Goal: Obtain resource: Download file/media

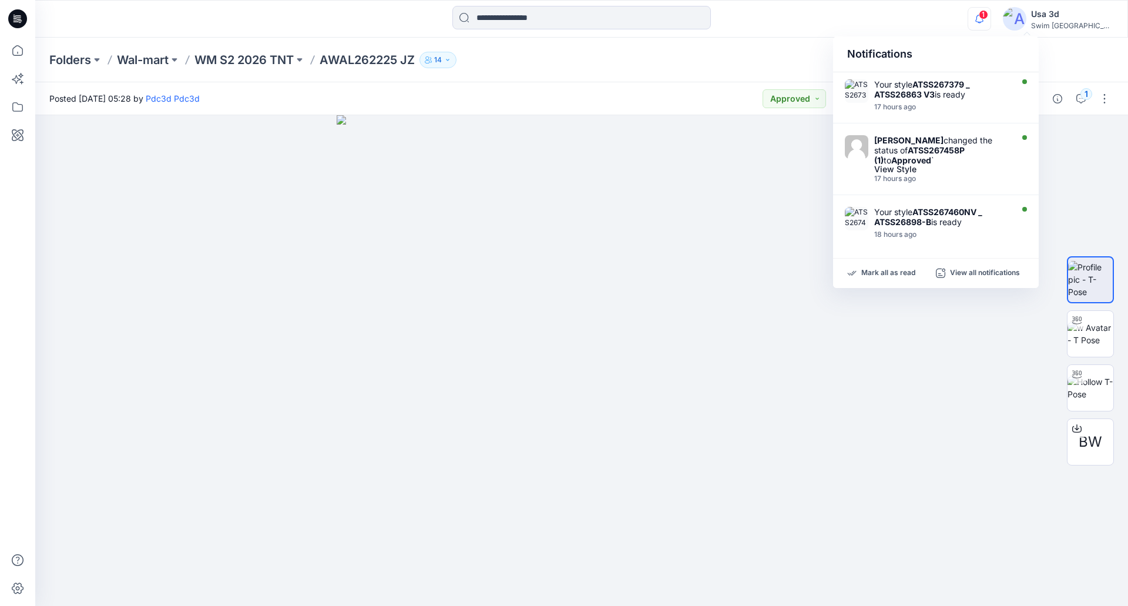
click at [981, 22] on icon "button" at bounding box center [980, 23] width 4 height 2
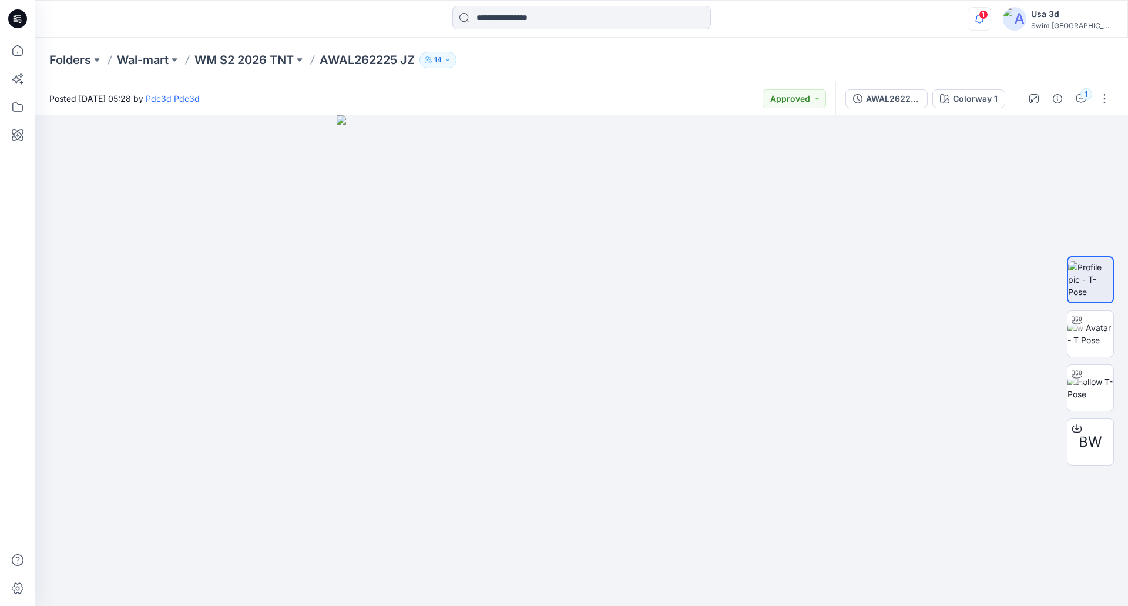
click at [981, 22] on icon "button" at bounding box center [980, 23] width 4 height 2
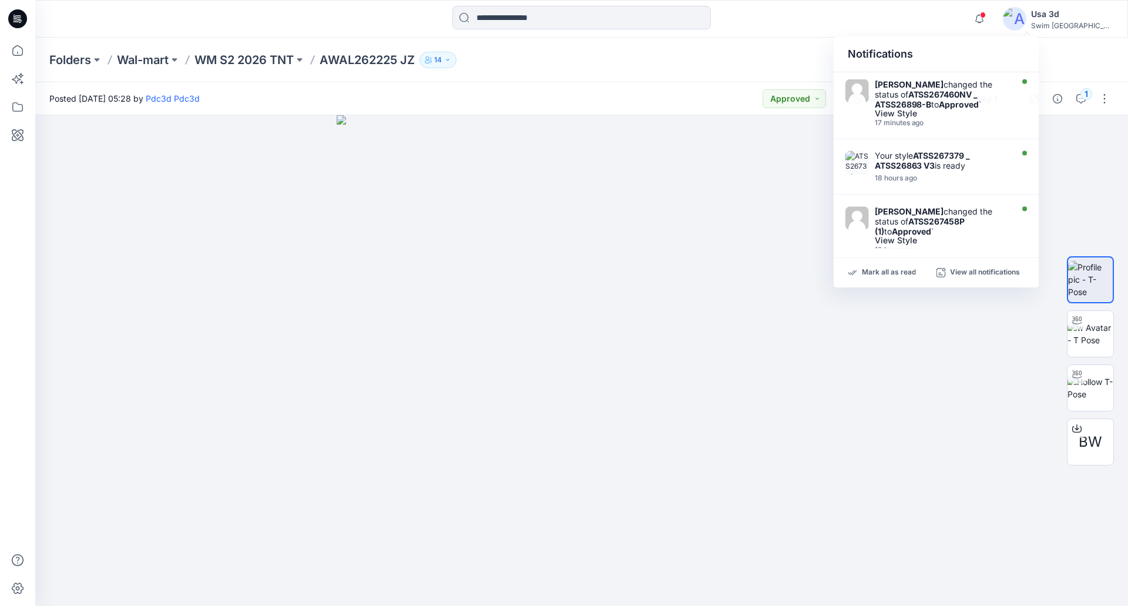
click at [1052, 47] on div "Folders Wal-mart WM S2 2026 TNT AWAL262225 JZ 14" at bounding box center [581, 60] width 1093 height 45
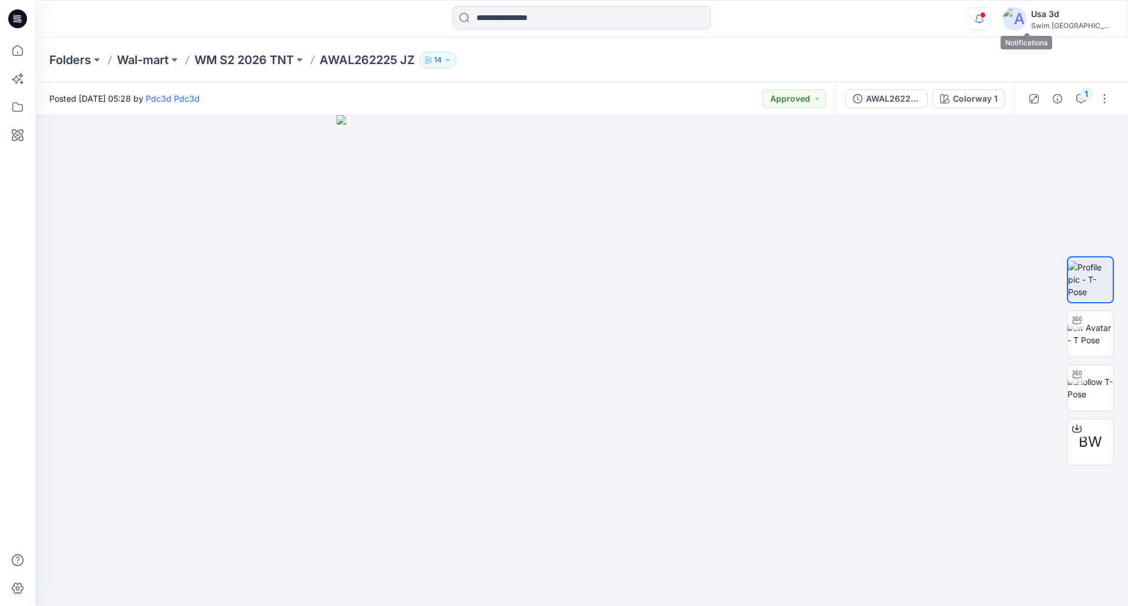
click at [991, 23] on icon "button" at bounding box center [979, 18] width 22 height 23
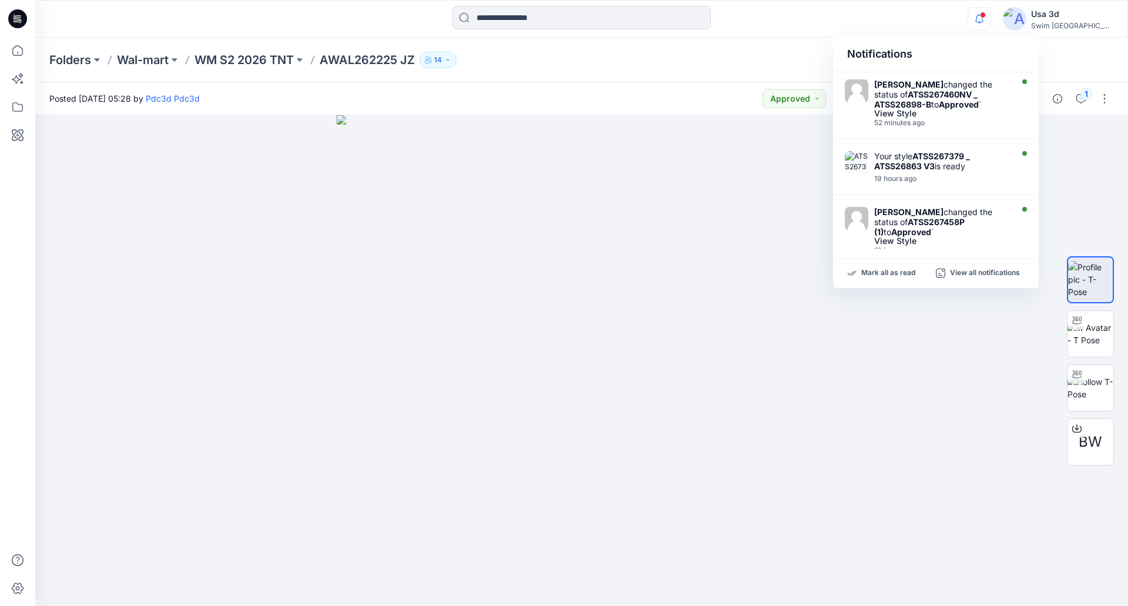
click at [991, 23] on icon "button" at bounding box center [979, 18] width 22 height 23
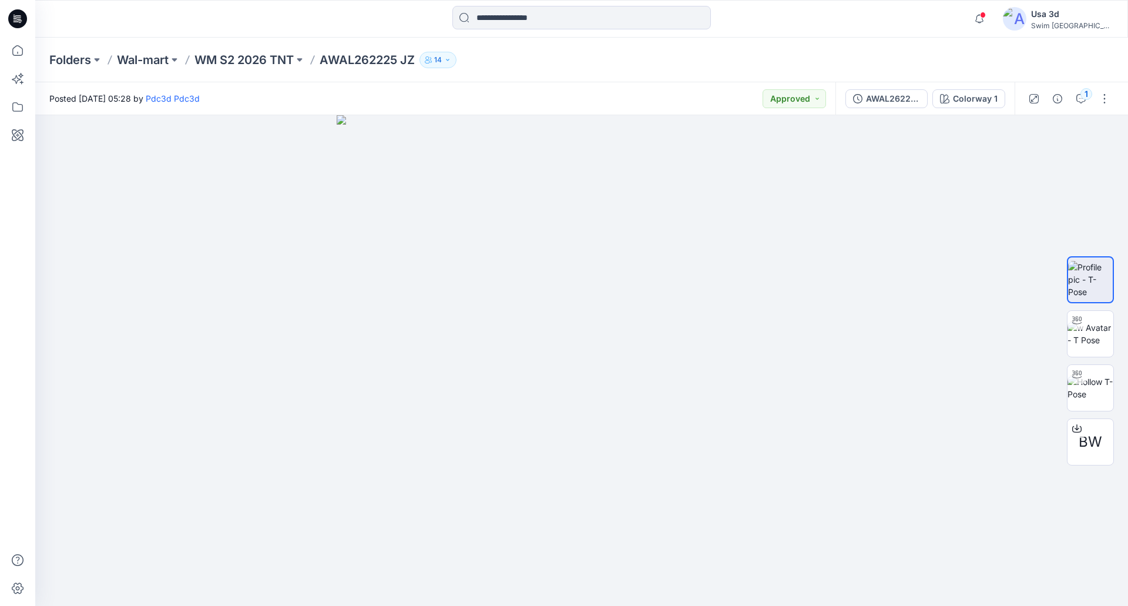
click at [216, 4] on div "Notifications Caitlin Magrane changed the status of ATSS267460NV _ ATSS26898-B …" at bounding box center [581, 19] width 1093 height 38
drag, startPoint x: 257, startPoint y: 32, endPoint x: 247, endPoint y: 48, distance: 19.1
click at [257, 33] on div "Notifications Caitlin Magrane changed the status of ATSS267460NV _ ATSS26898-B …" at bounding box center [581, 19] width 1093 height 38
click at [30, 27] on div at bounding box center [18, 19] width 38 height 38
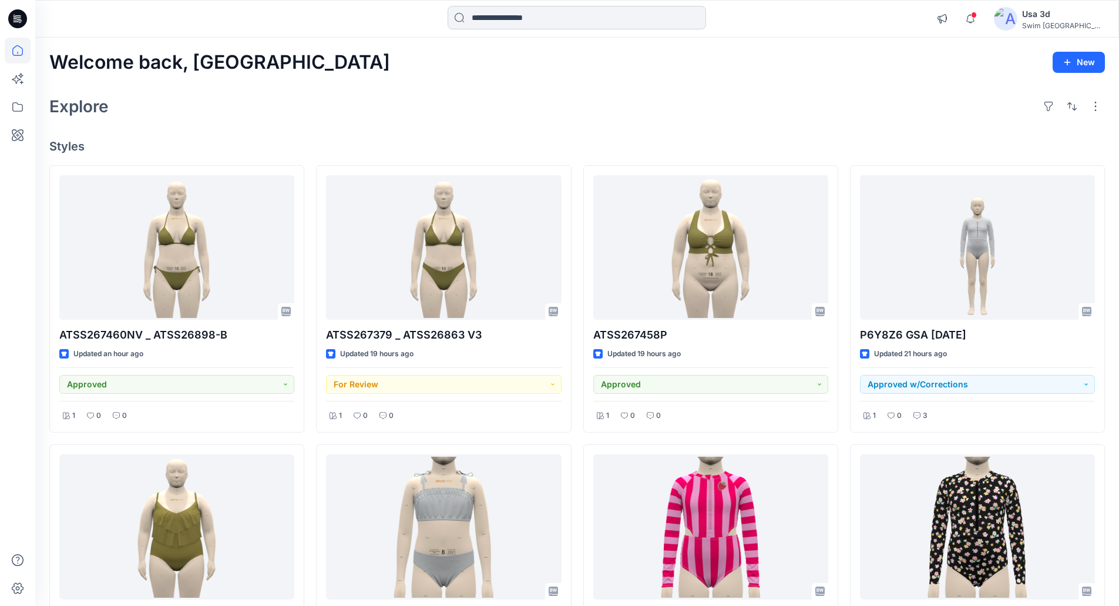
click at [544, 21] on input at bounding box center [577, 17] width 258 height 23
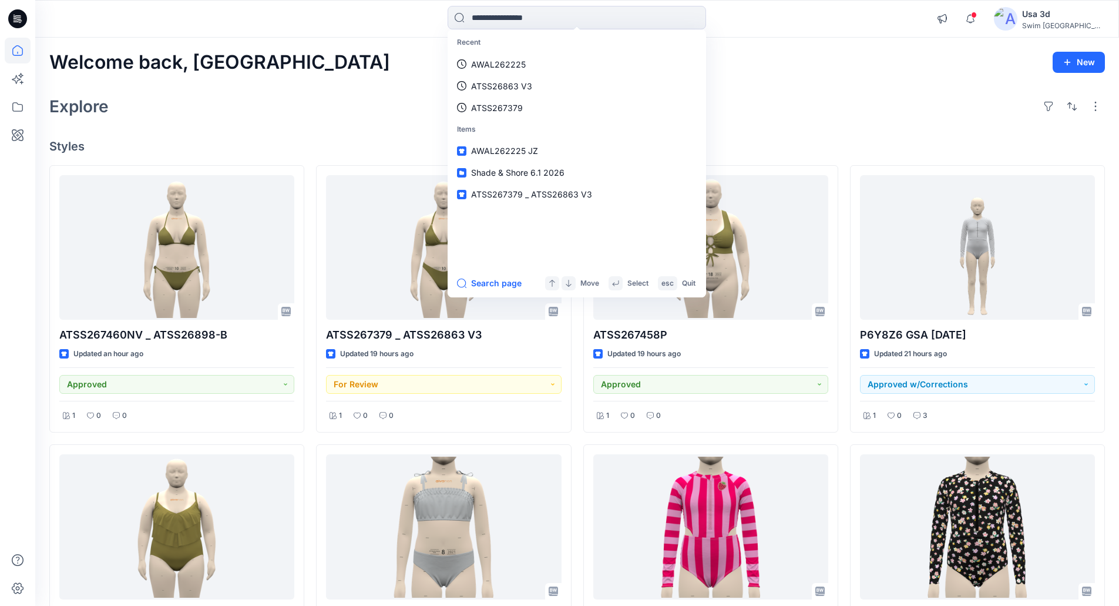
click at [800, 133] on div "Welcome back, Usa New Explore Styles ATSS267460NV _ ATSS26898-B Updated an hour…" at bounding box center [577, 543] width 1084 height 1010
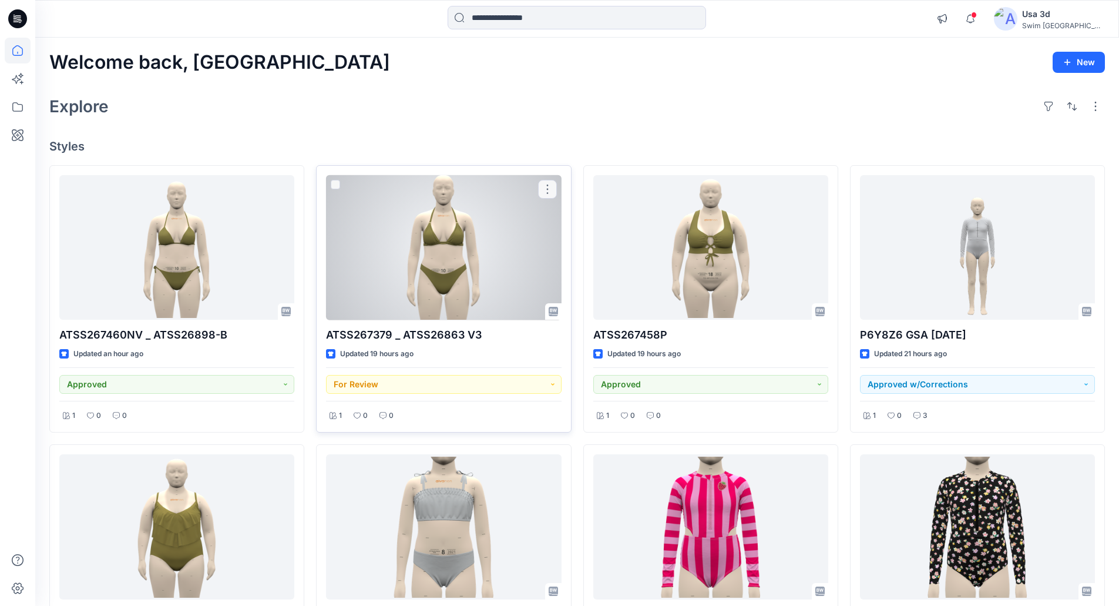
click at [434, 260] on div at bounding box center [443, 247] width 235 height 145
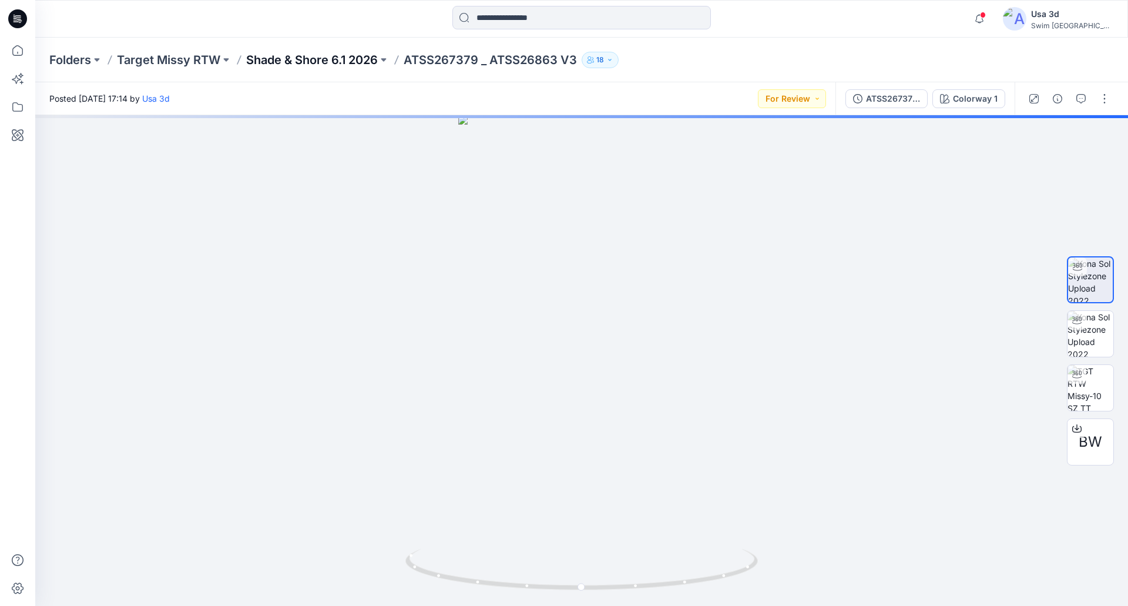
click at [288, 59] on p "Shade & Shore 6.1 2026" at bounding box center [312, 60] width 132 height 16
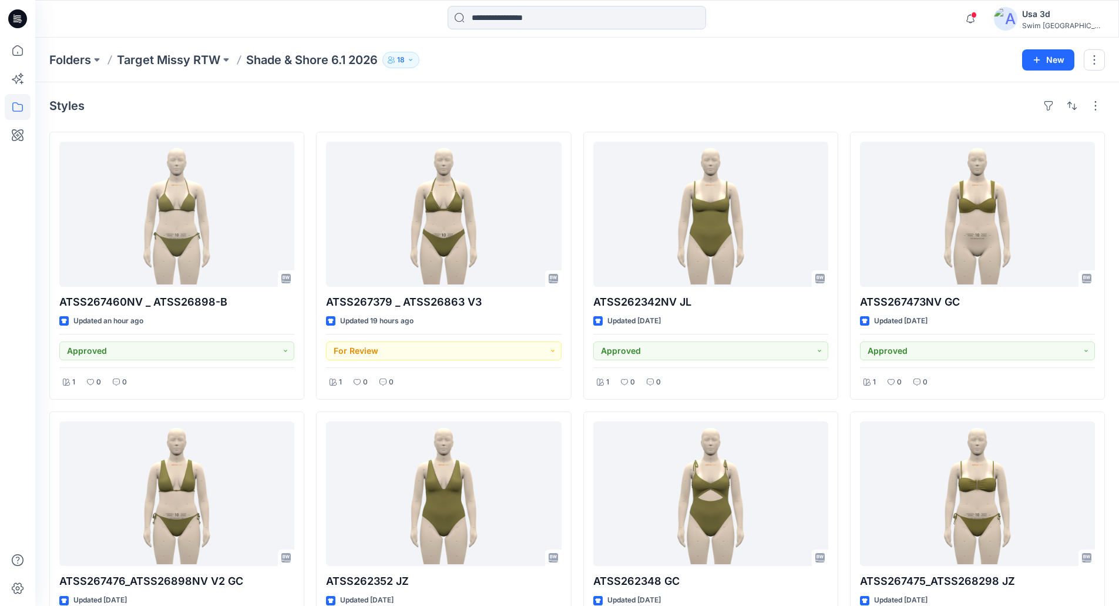
click at [213, 59] on p "Target Missy RTW" at bounding box center [168, 60] width 103 height 16
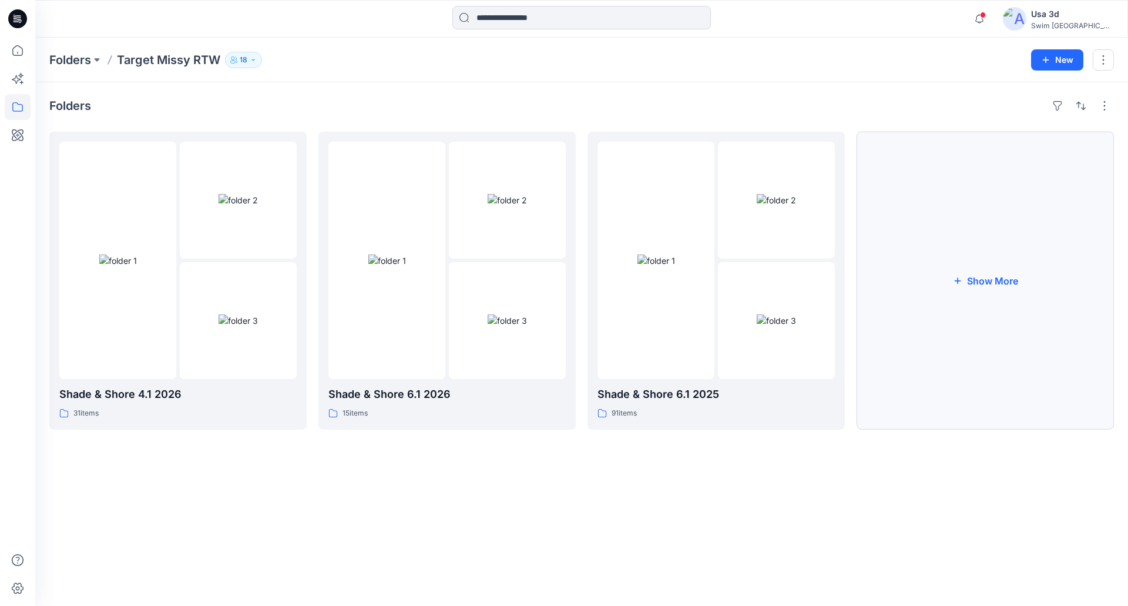
click at [953, 274] on button "Show More" at bounding box center [985, 281] width 257 height 298
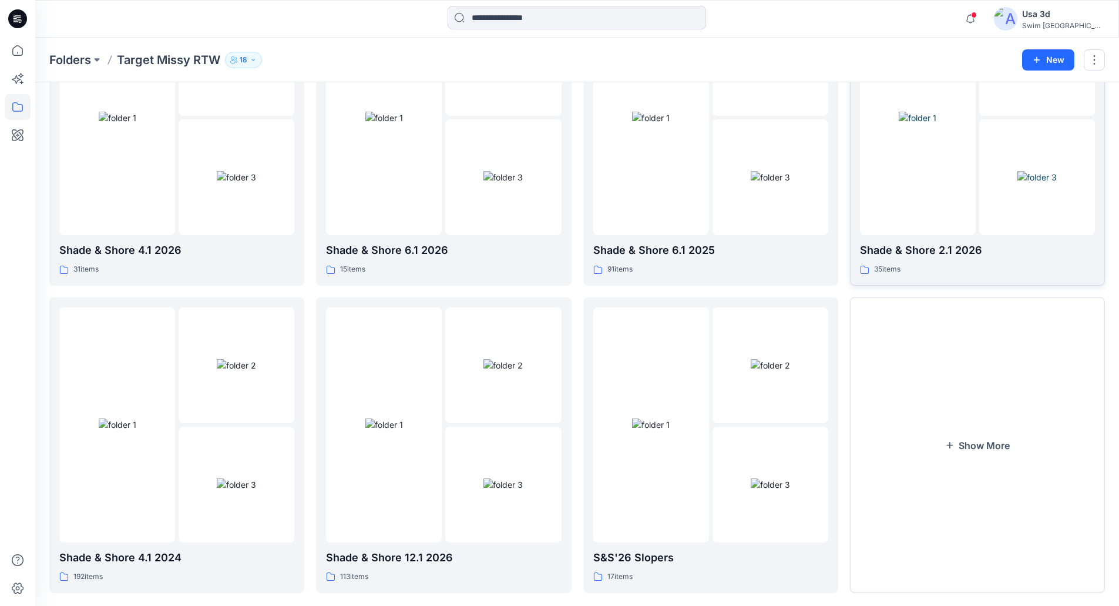
scroll to position [162, 0]
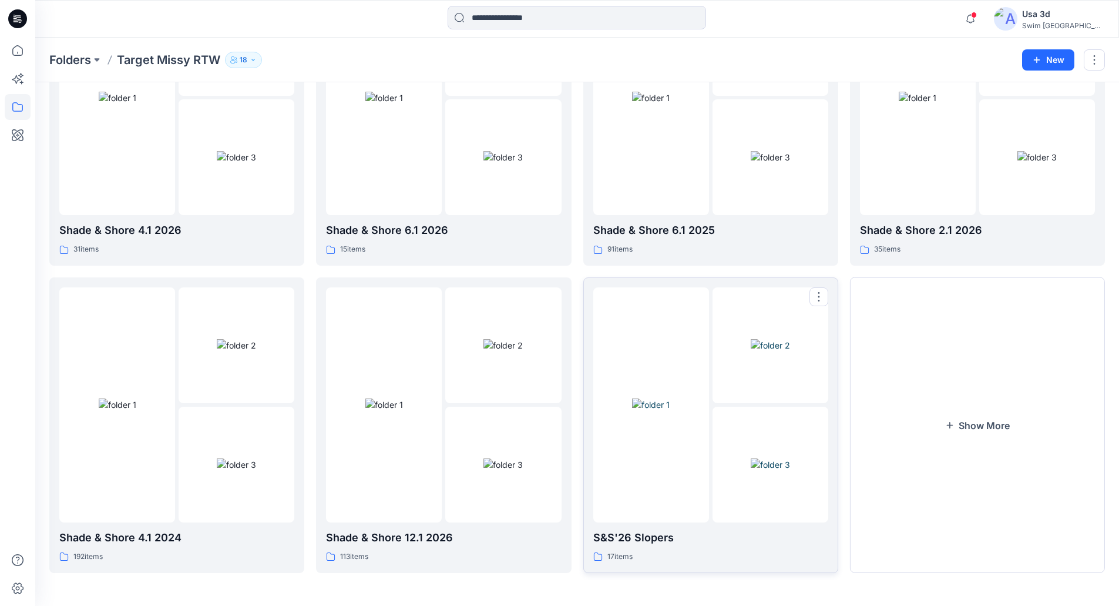
click at [751, 351] on img at bounding box center [770, 345] width 39 height 12
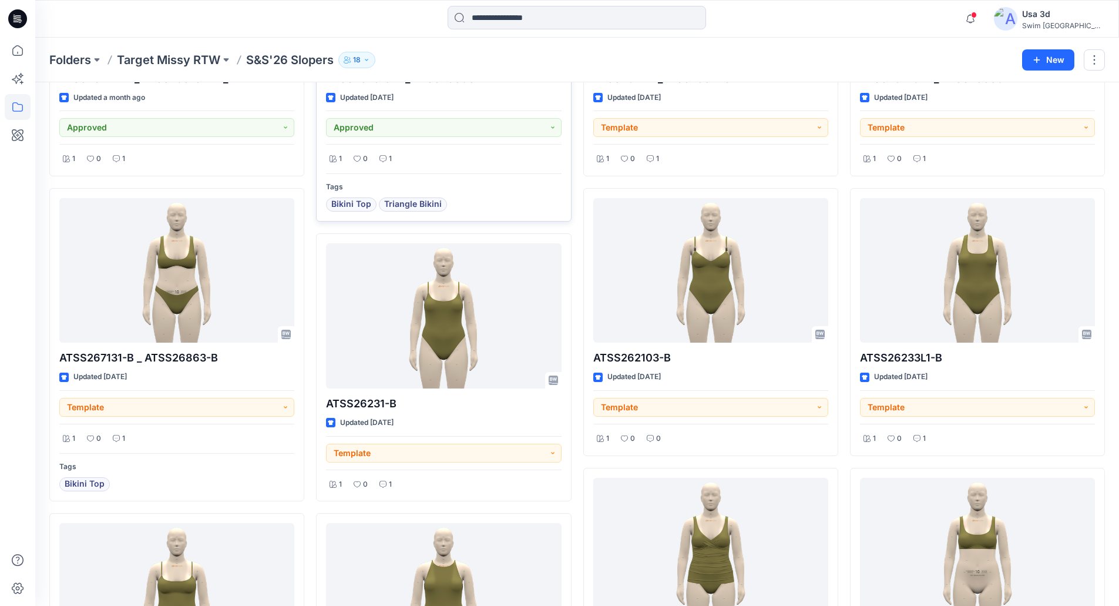
scroll to position [235, 0]
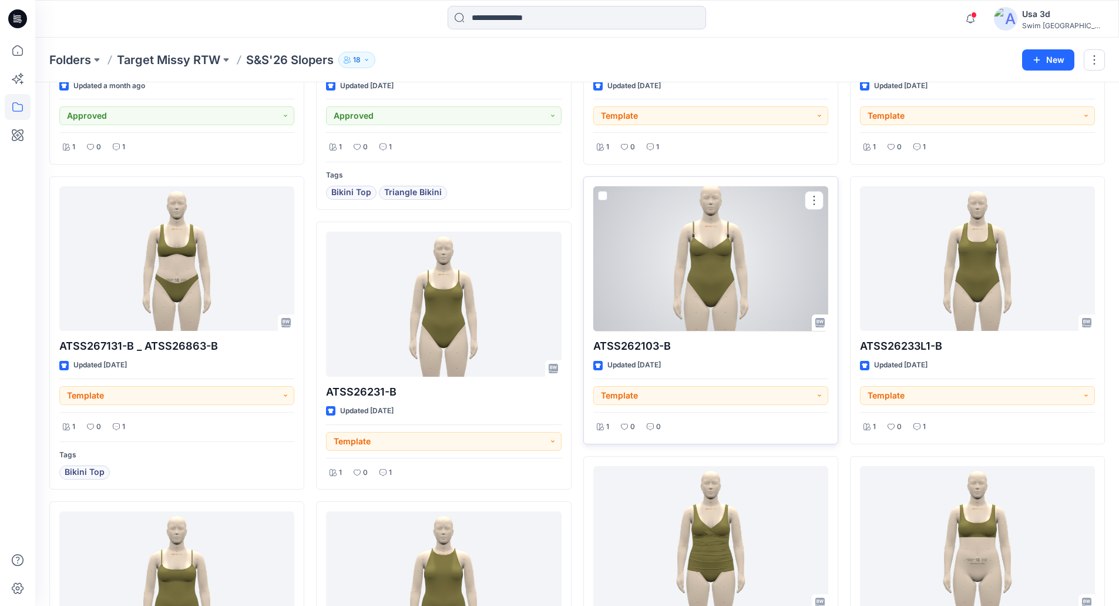
click at [698, 280] on div at bounding box center [710, 258] width 235 height 145
drag, startPoint x: 644, startPoint y: 303, endPoint x: 706, endPoint y: 210, distance: 111.1
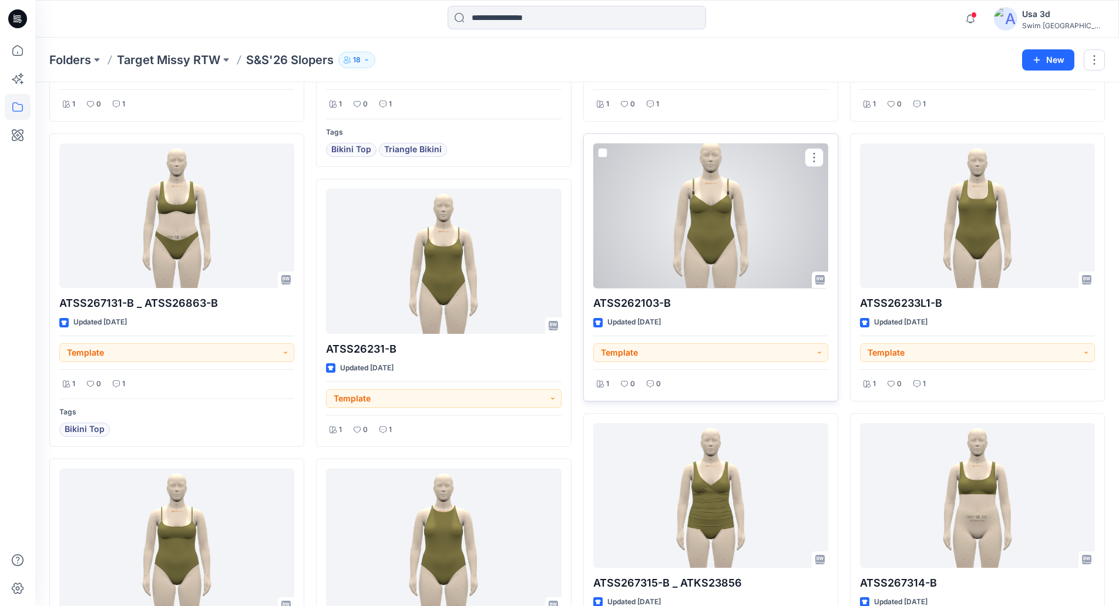
drag, startPoint x: 652, startPoint y: 255, endPoint x: 662, endPoint y: 226, distance: 31.0
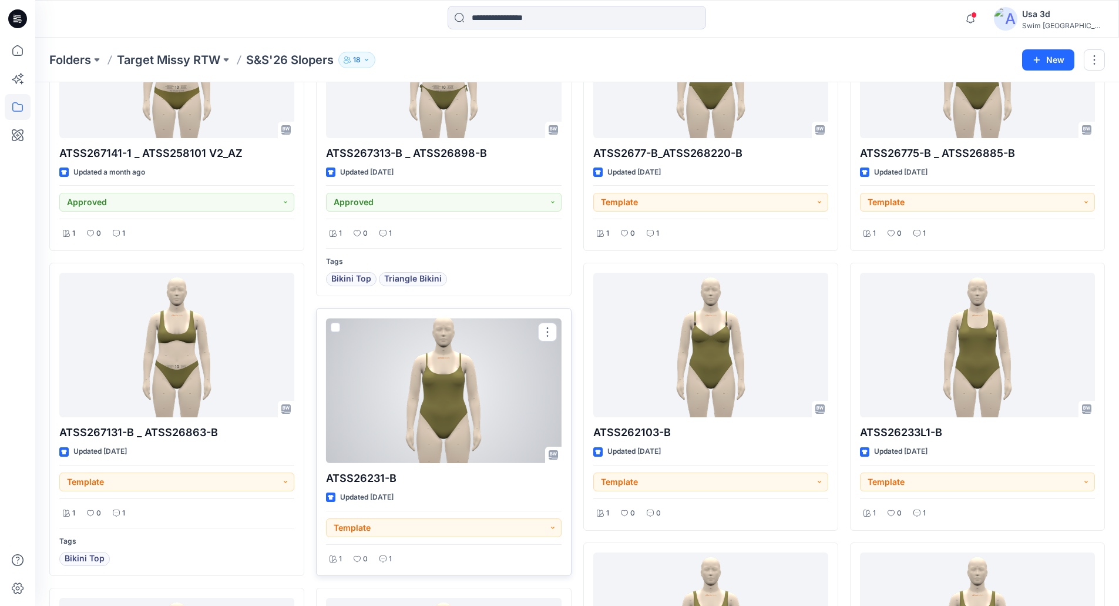
scroll to position [0, 0]
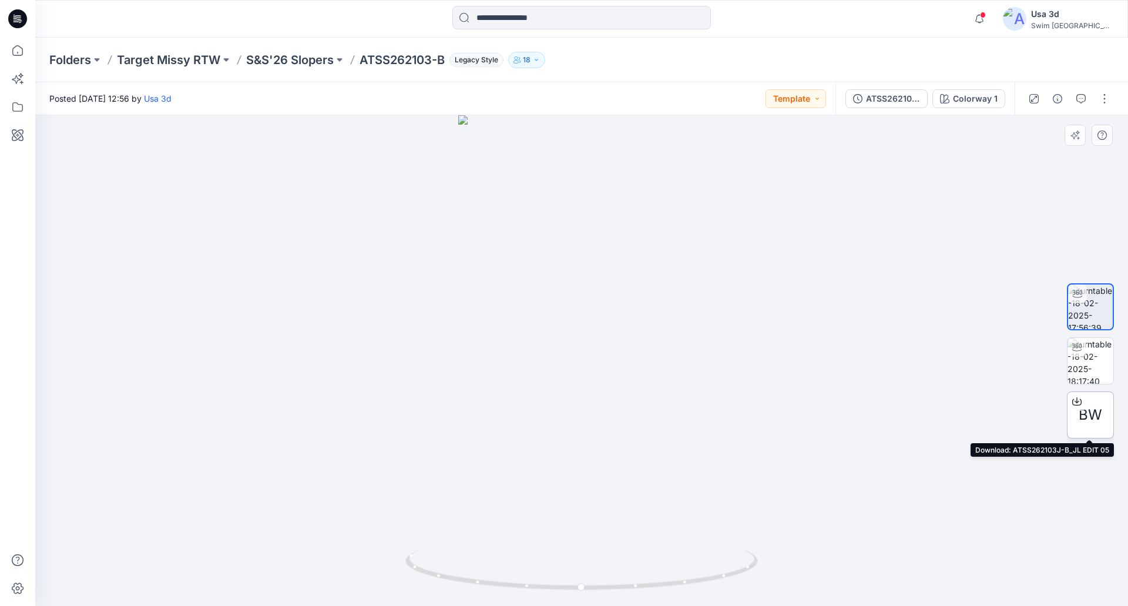
click at [1080, 416] on span "BW" at bounding box center [1090, 414] width 23 height 21
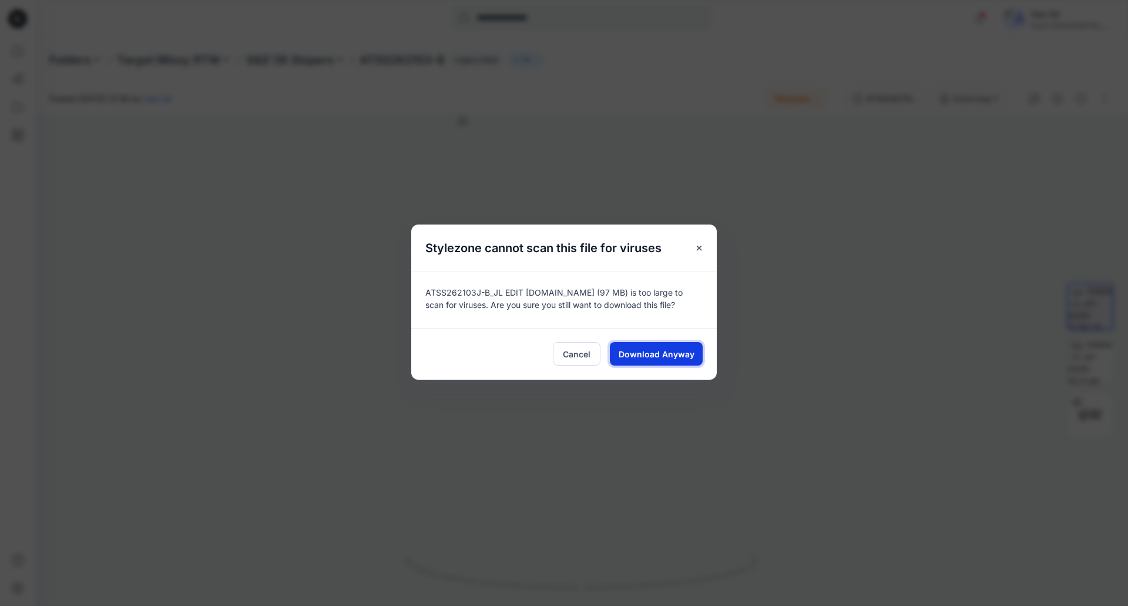
click at [680, 351] on span "Download Anyway" at bounding box center [657, 354] width 76 height 12
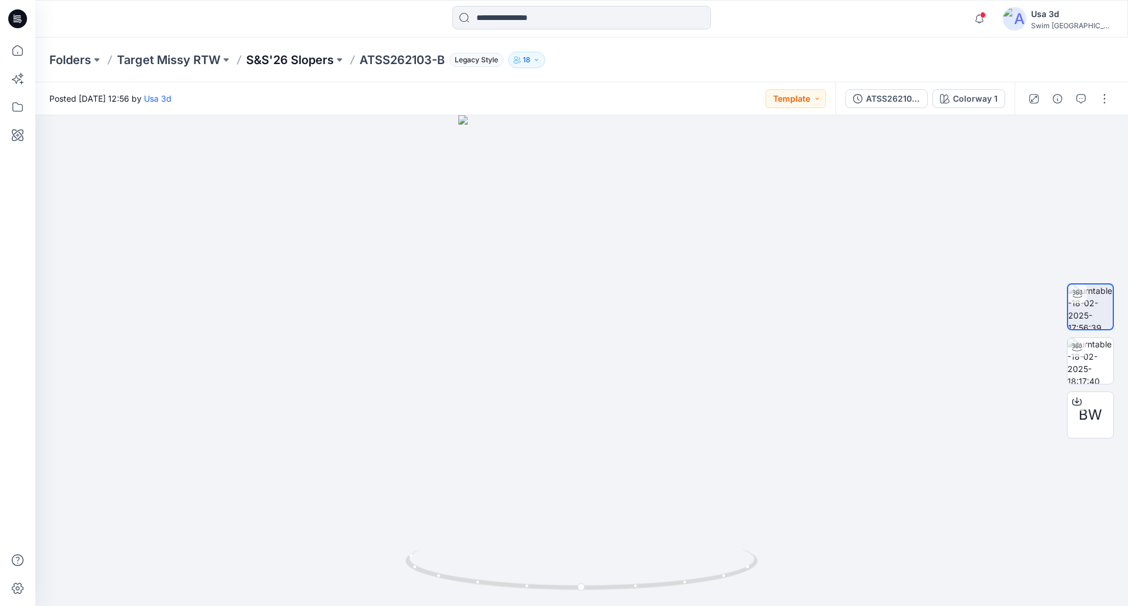
click at [334, 60] on p "S&S'26 Slopers" at bounding box center [290, 60] width 88 height 16
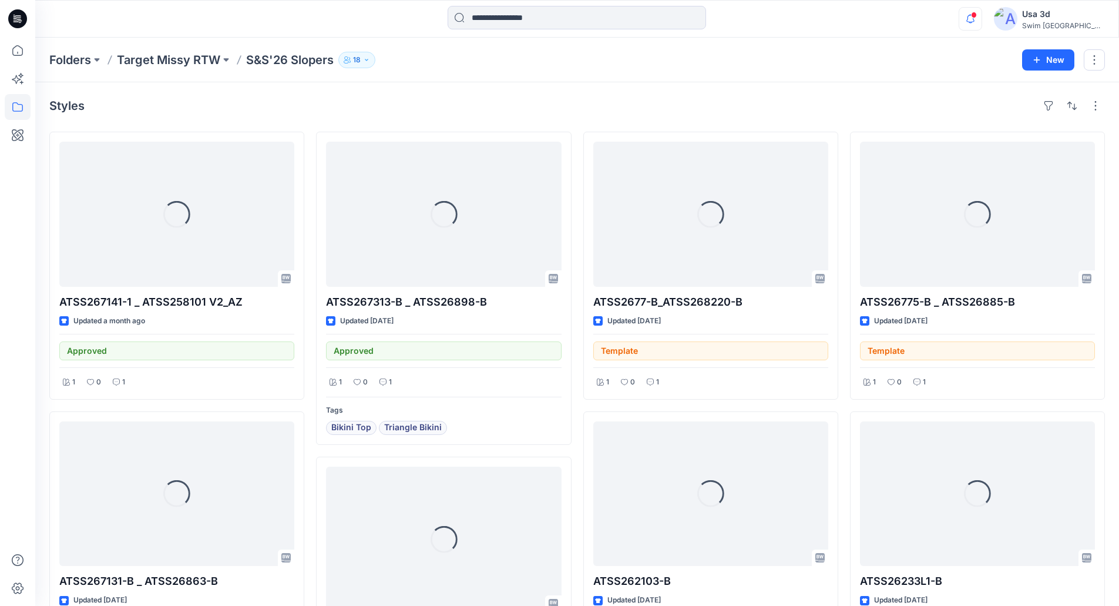
click at [982, 19] on icon "button" at bounding box center [970, 18] width 22 height 23
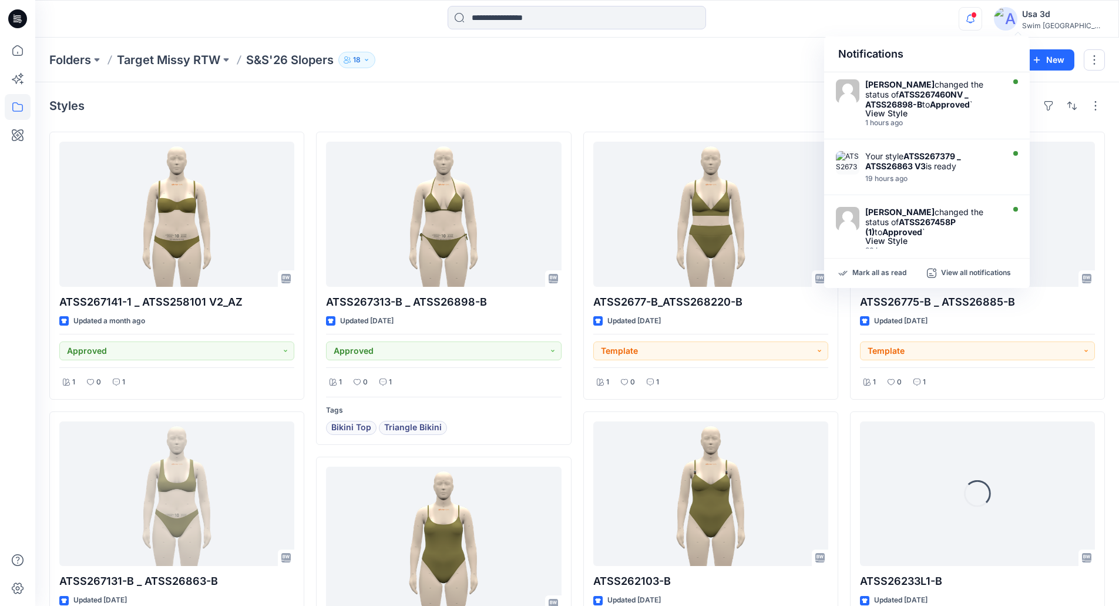
click at [982, 19] on icon "button" at bounding box center [970, 18] width 22 height 23
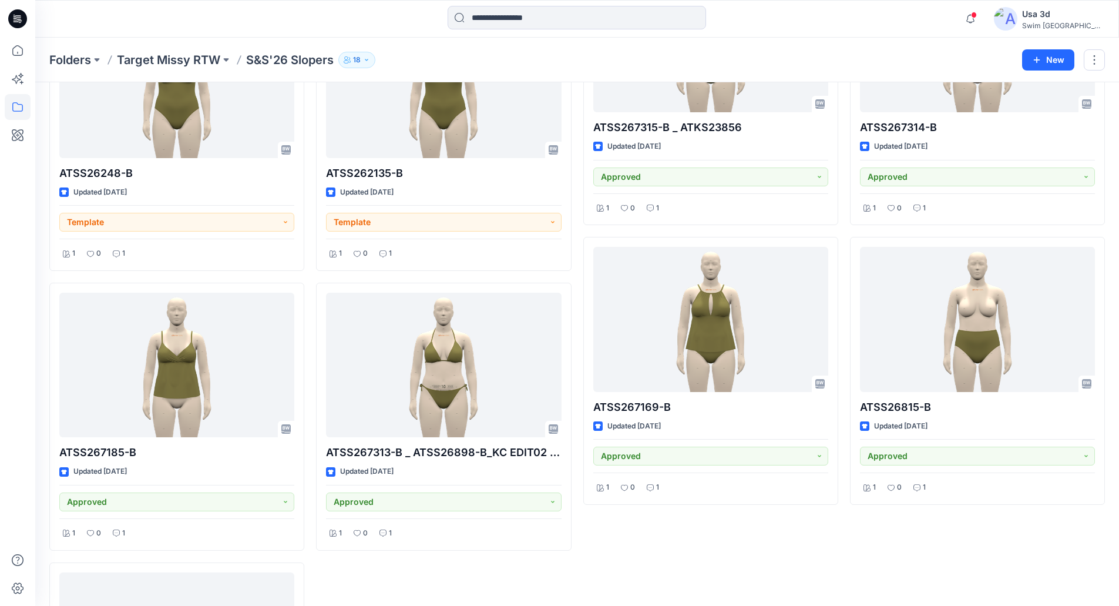
scroll to position [748, 0]
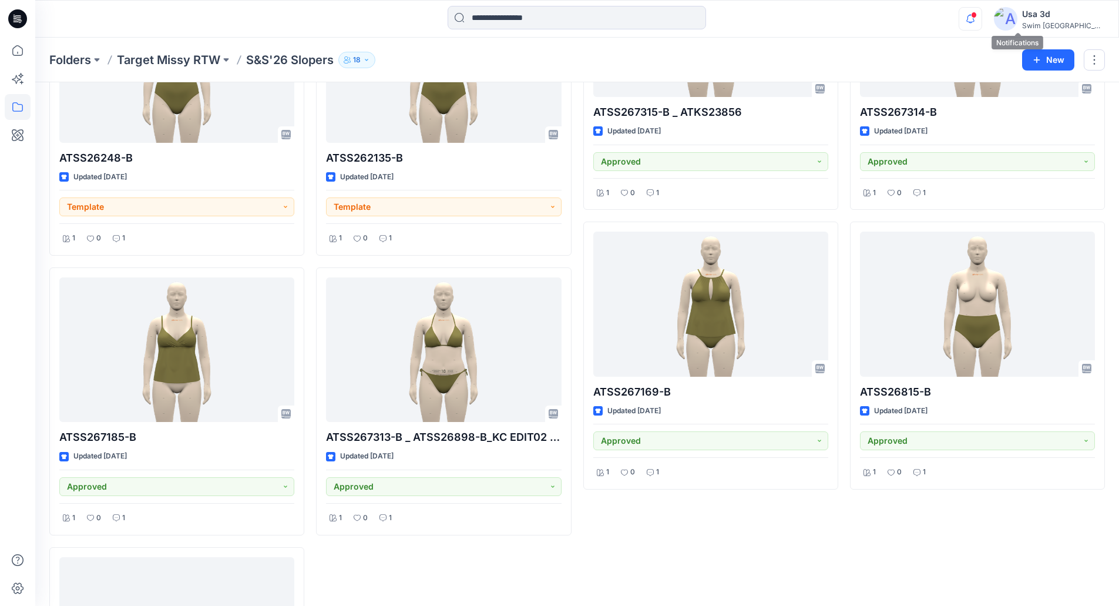
click at [982, 21] on icon "button" at bounding box center [970, 18] width 22 height 23
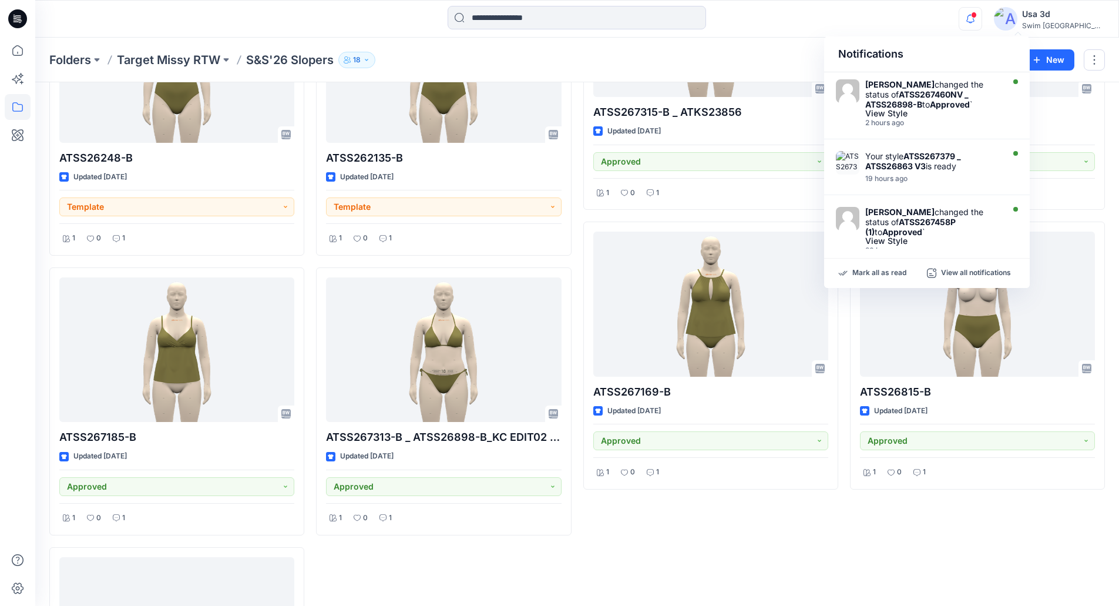
click at [982, 21] on icon "button" at bounding box center [970, 18] width 22 height 23
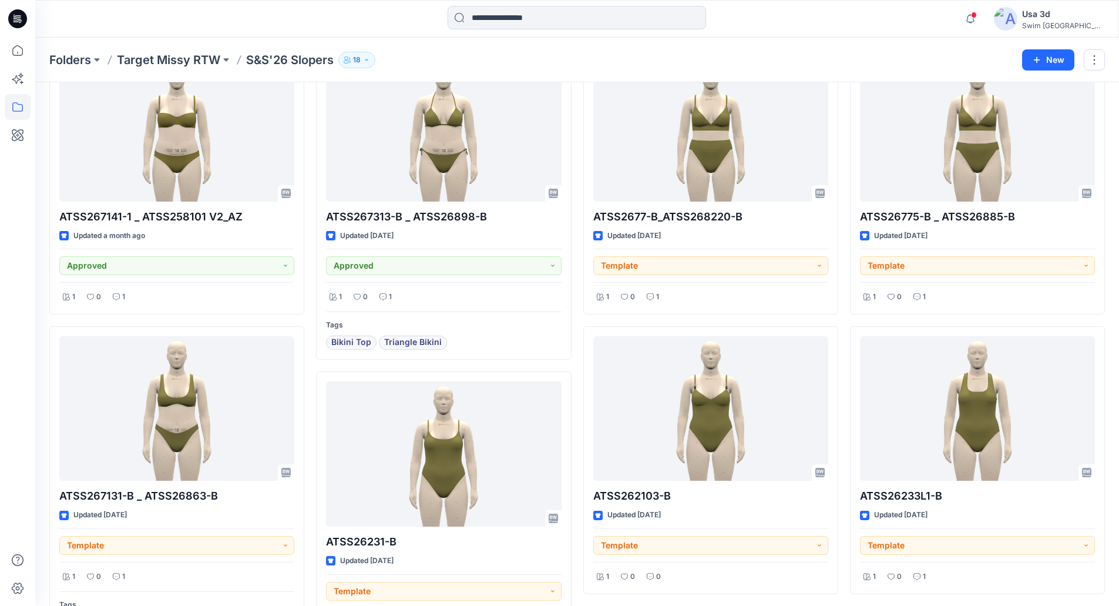
scroll to position [0, 0]
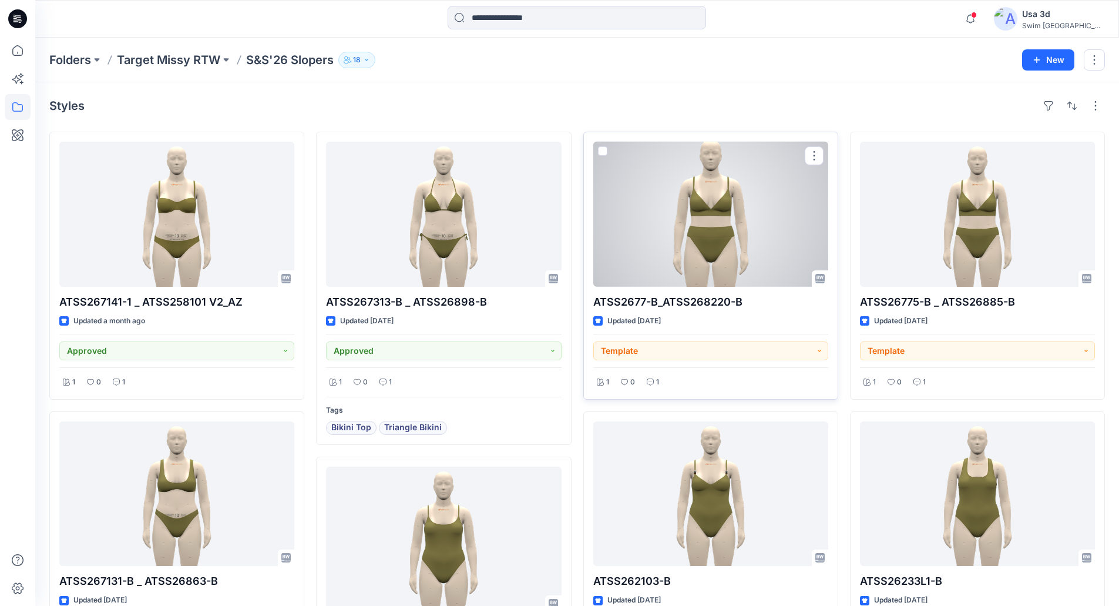
click at [754, 227] on div at bounding box center [710, 214] width 235 height 145
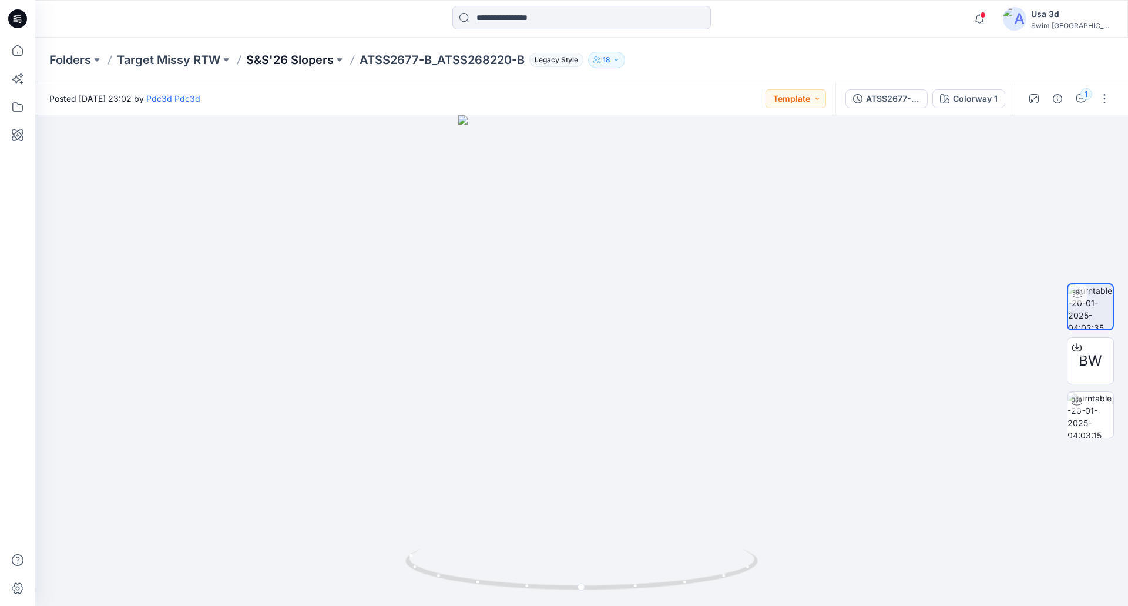
click at [325, 61] on p "S&S'26 Slopers" at bounding box center [290, 60] width 88 height 16
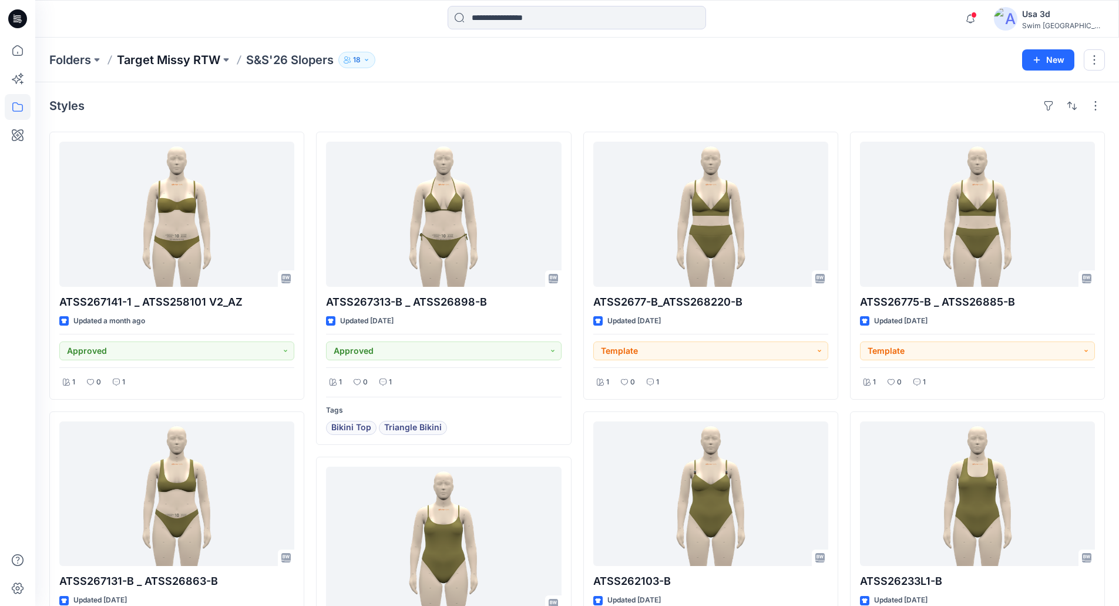
click at [184, 58] on p "Target Missy RTW" at bounding box center [168, 60] width 103 height 16
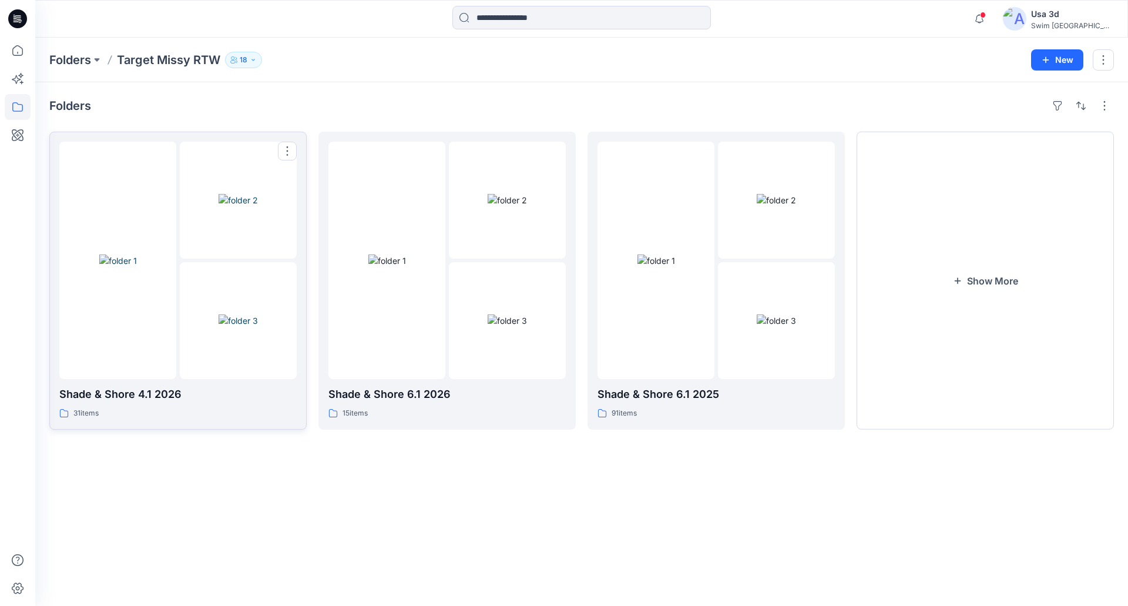
click at [219, 314] on img at bounding box center [238, 320] width 39 height 12
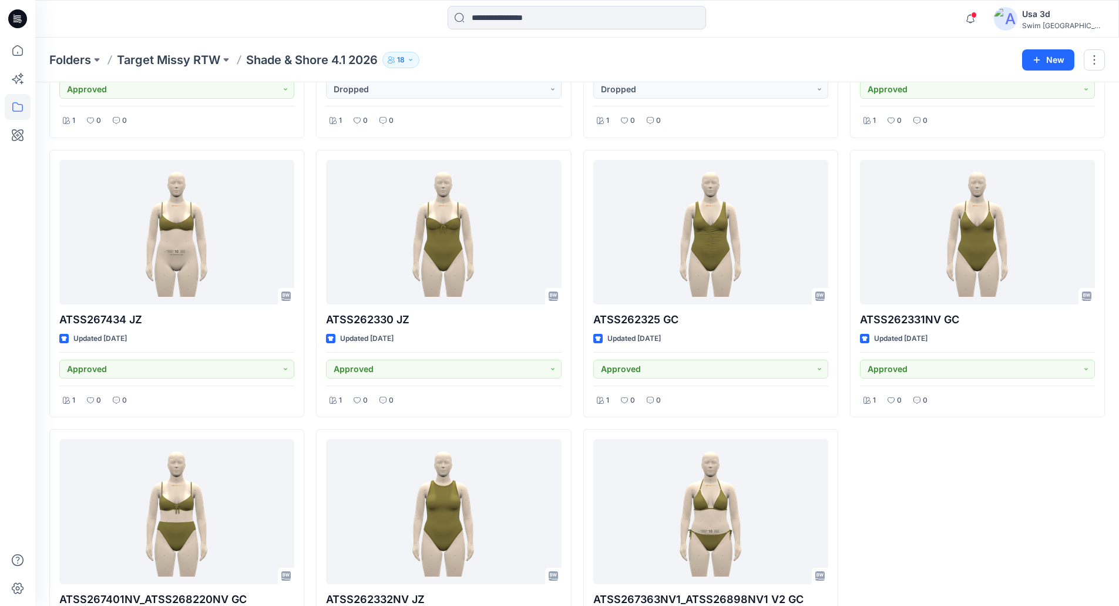
scroll to position [1764, 0]
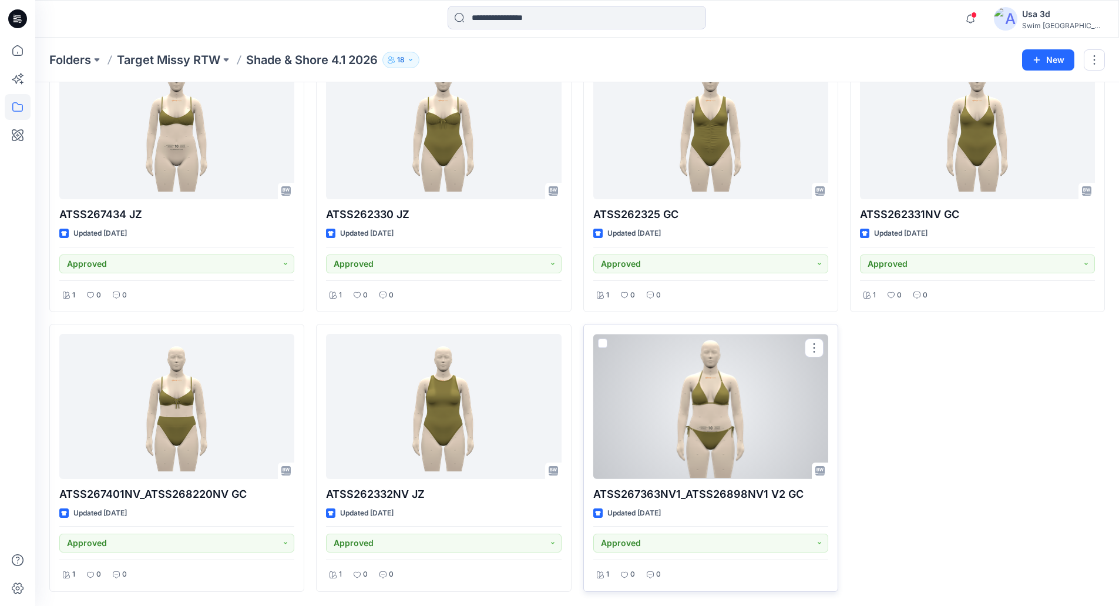
click at [694, 390] on div at bounding box center [710, 406] width 235 height 145
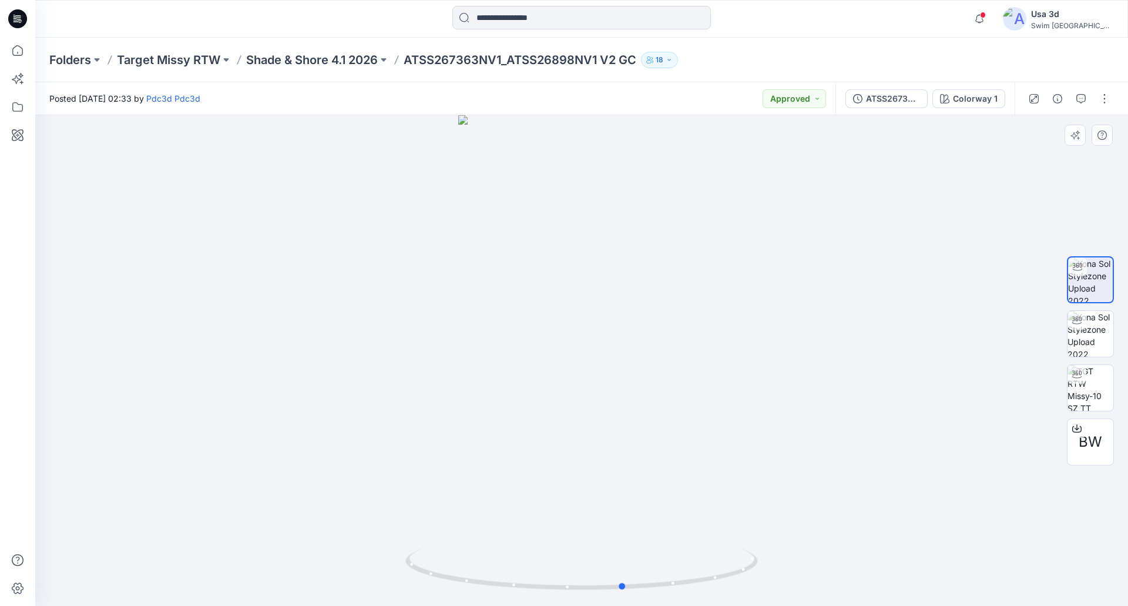
drag, startPoint x: 668, startPoint y: 266, endPoint x: 716, endPoint y: 266, distance: 47.6
click at [716, 266] on div at bounding box center [581, 360] width 1093 height 491
drag, startPoint x: 620, startPoint y: 334, endPoint x: 608, endPoint y: 332, distance: 12.5
click at [611, 334] on div at bounding box center [581, 360] width 1093 height 491
drag, startPoint x: 574, startPoint y: 353, endPoint x: 456, endPoint y: 367, distance: 118.3
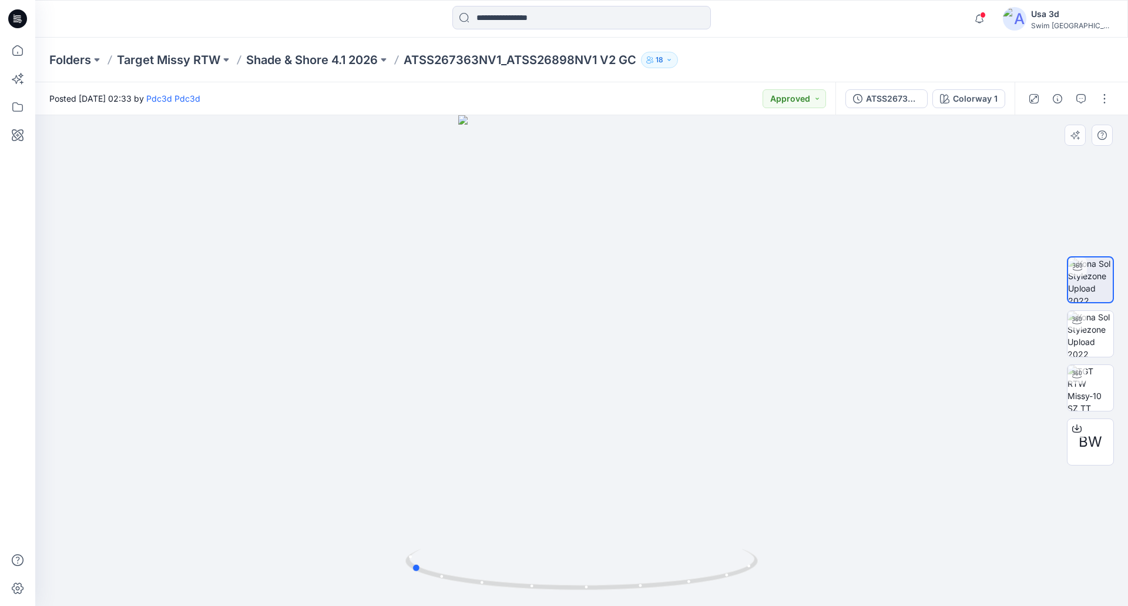
click at [456, 367] on div at bounding box center [581, 360] width 1093 height 491
click at [1088, 452] on div "BW" at bounding box center [1090, 441] width 47 height 47
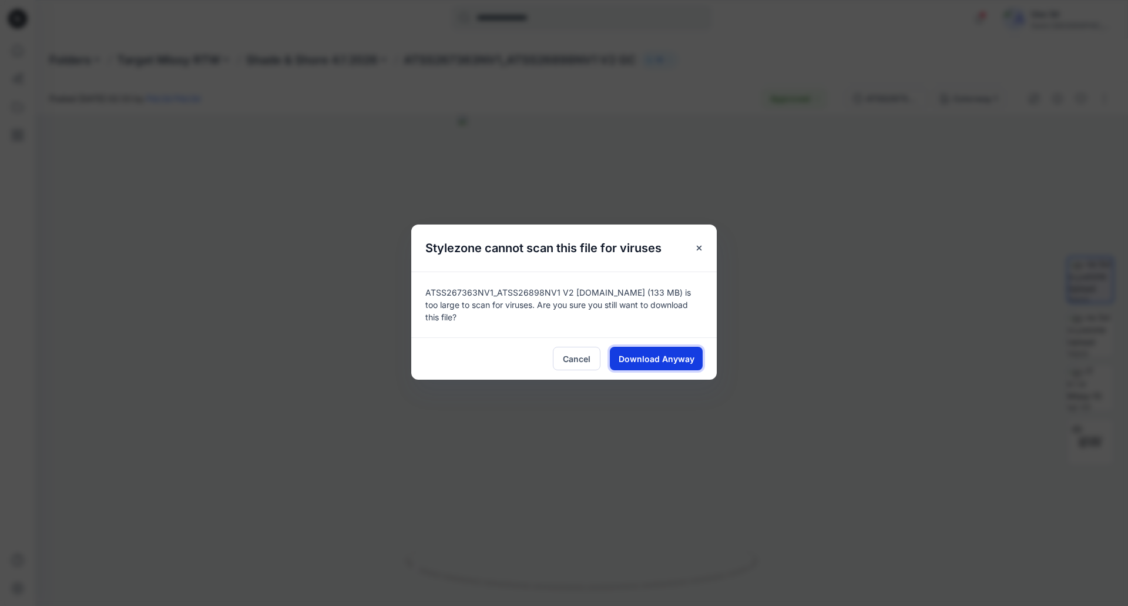
click at [634, 356] on span "Download Anyway" at bounding box center [657, 358] width 76 height 12
